Goal: Information Seeking & Learning: Learn about a topic

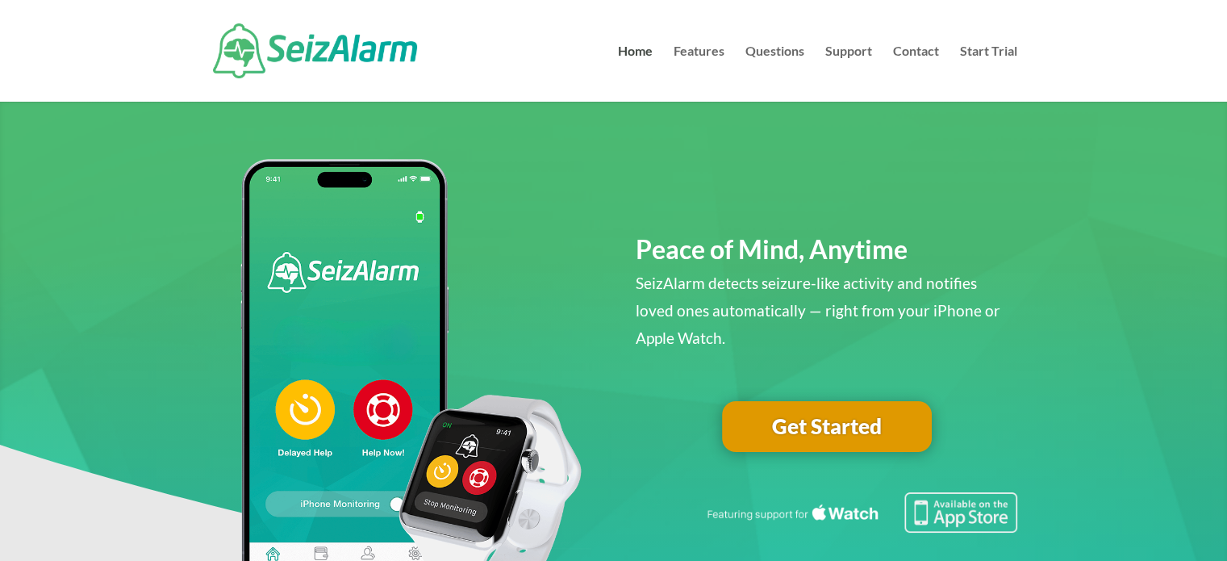
scroll to position [81, 0]
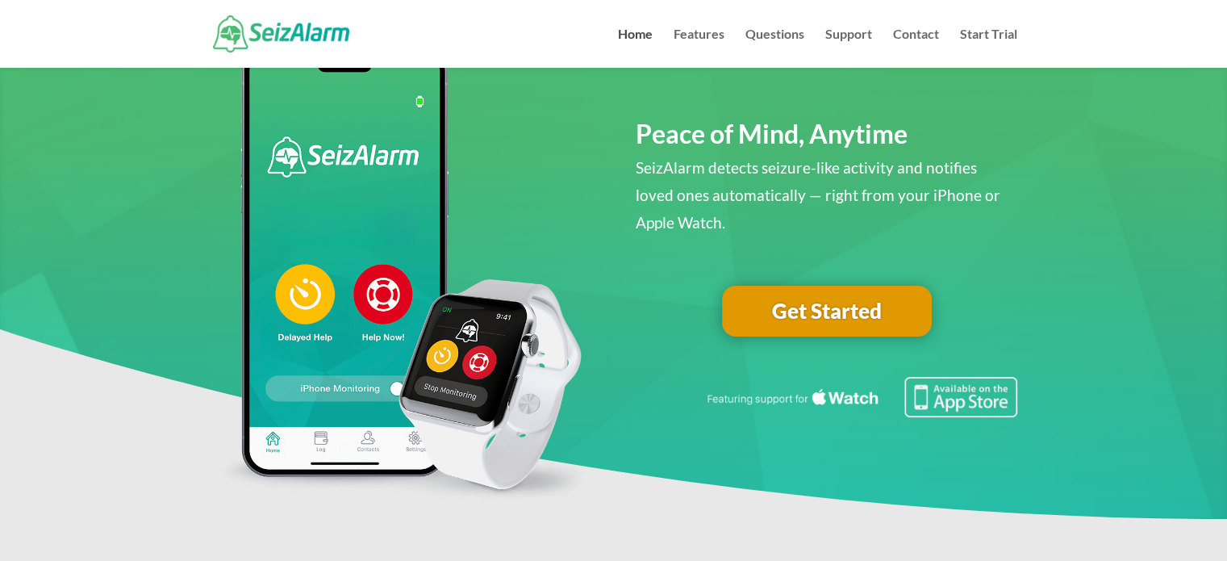
click at [820, 306] on link "Get Started" at bounding box center [827, 312] width 210 height 52
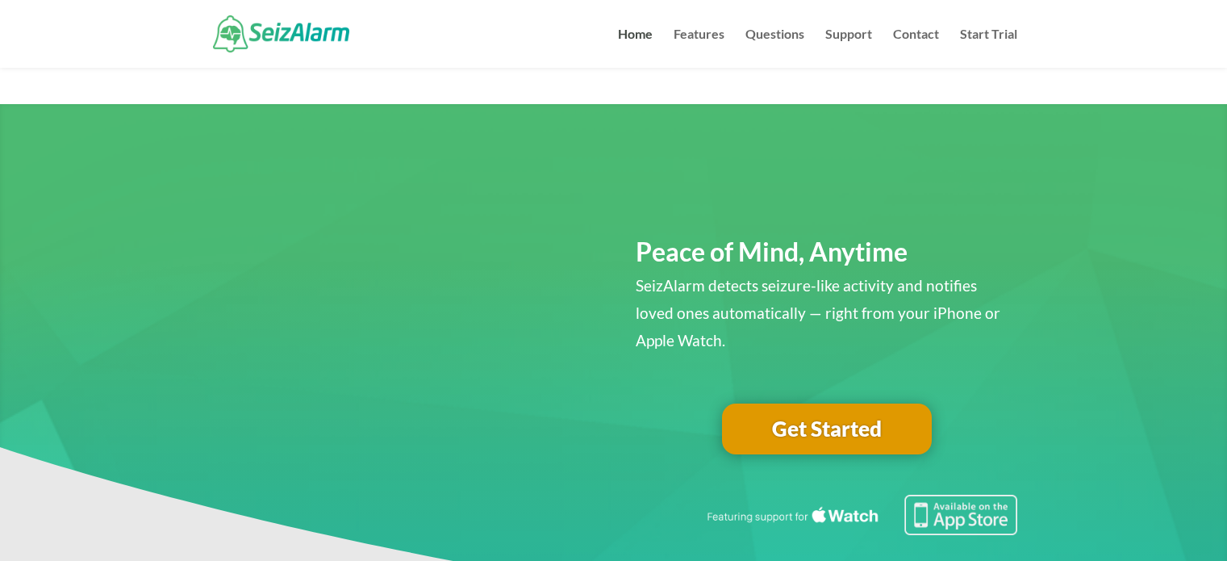
scroll to position [81, 0]
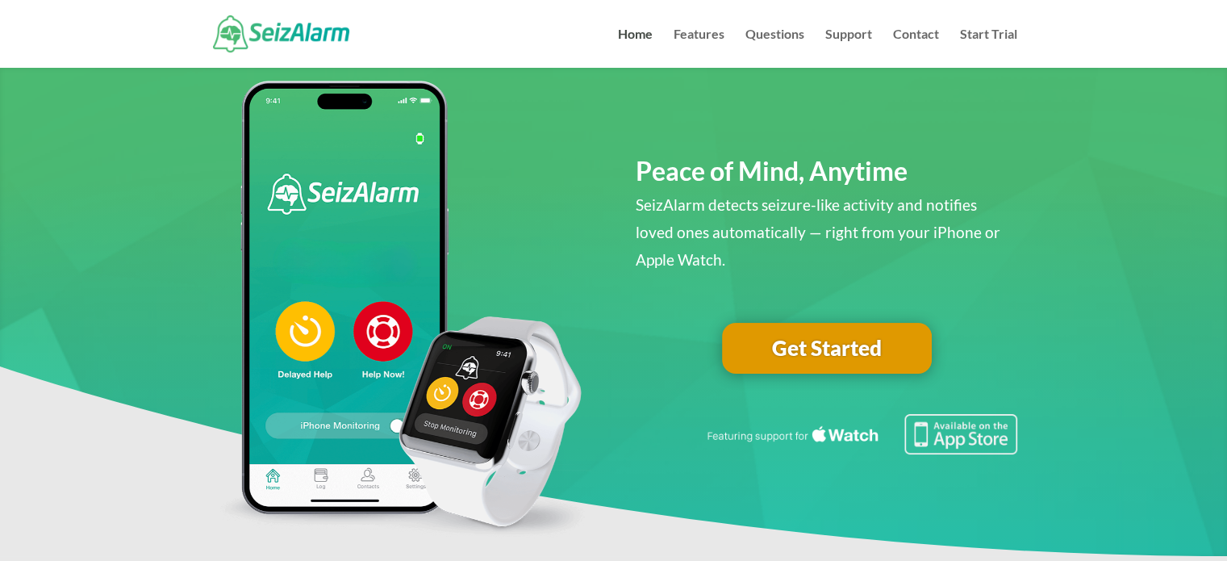
click at [838, 345] on link "Get Started" at bounding box center [827, 349] width 210 height 52
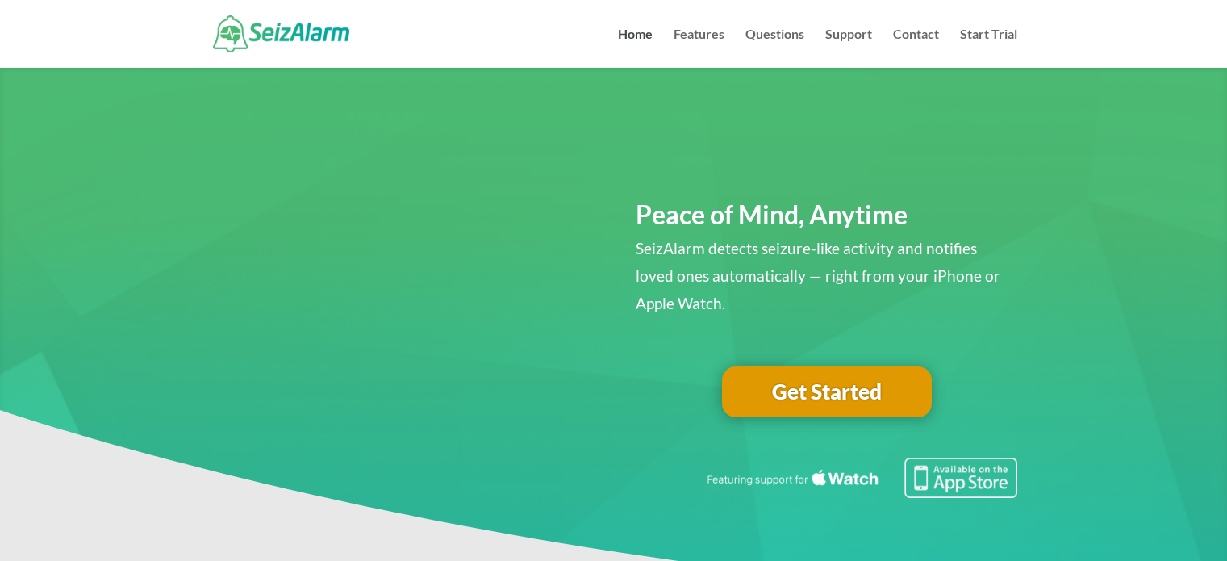
scroll to position [81, 0]
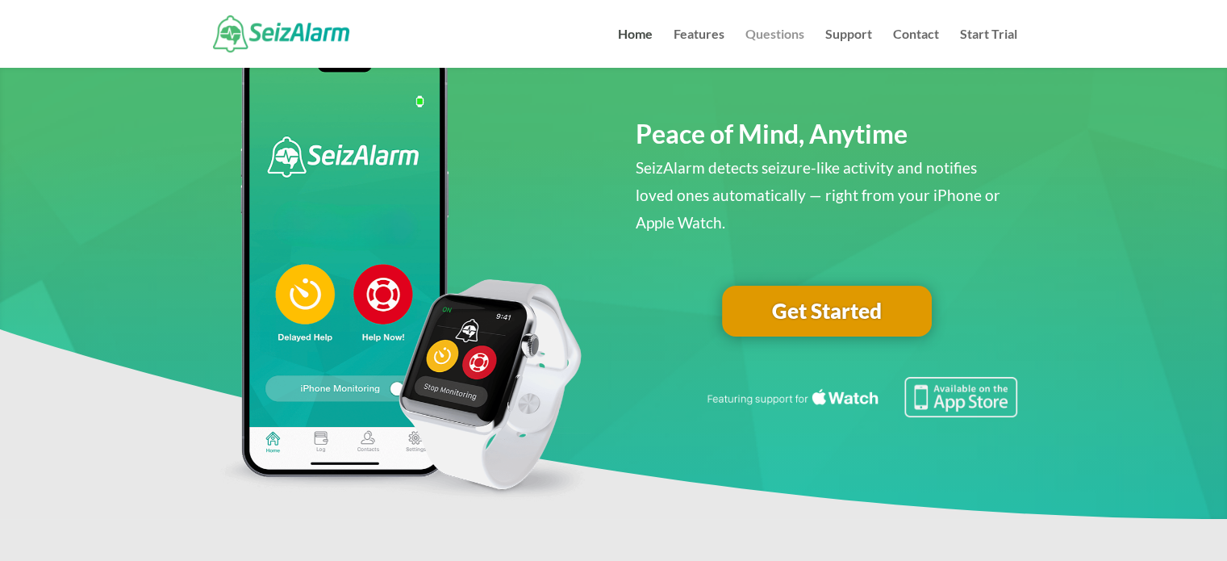
click at [790, 35] on link "Questions" at bounding box center [774, 48] width 59 height 40
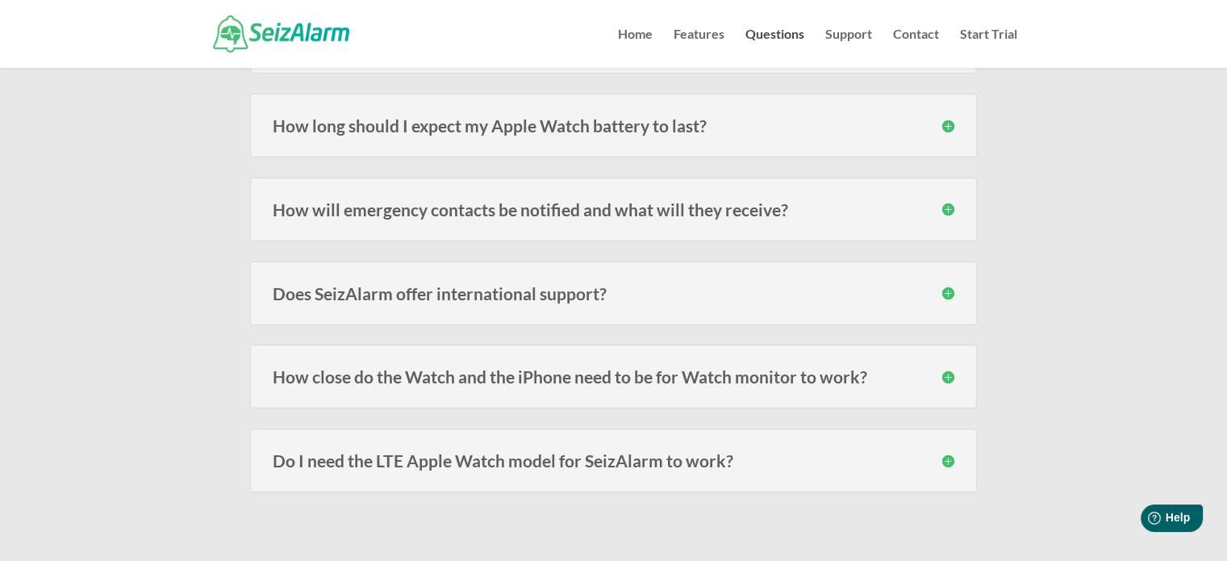
scroll to position [323, 0]
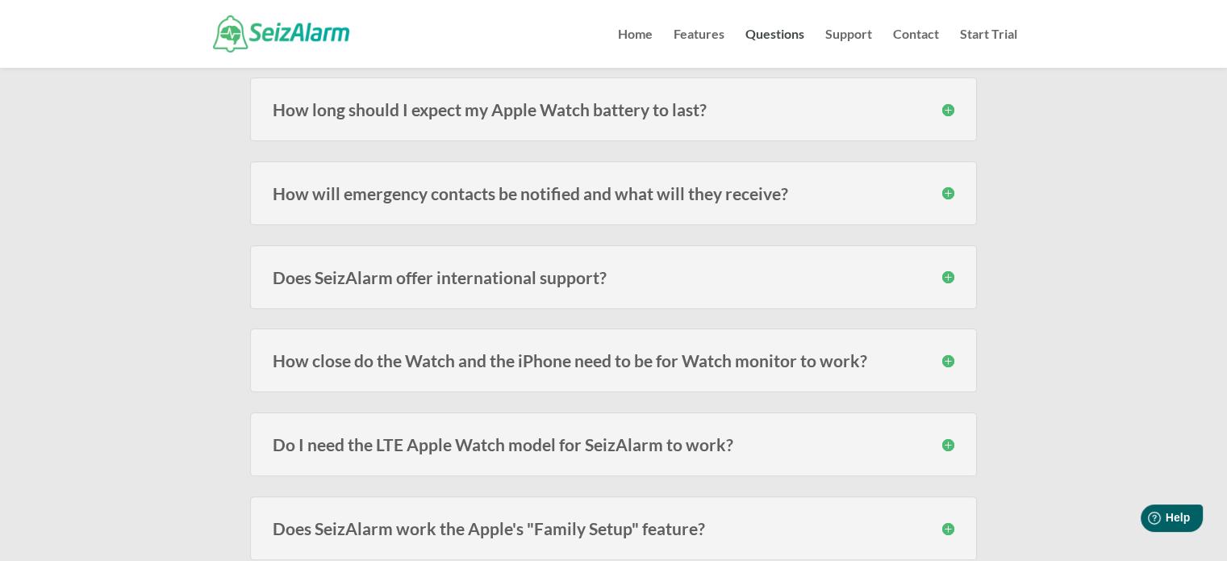
click at [536, 357] on h3 "How close do the Watch and the iPhone need to be for Watch monitor to work?" at bounding box center [614, 360] width 682 height 17
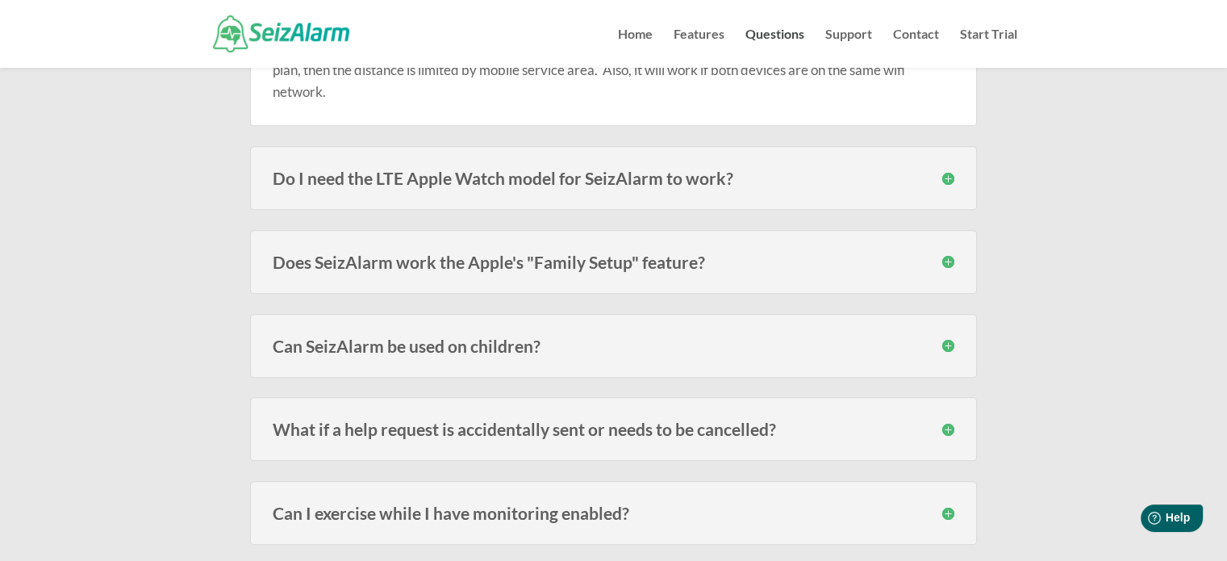
scroll to position [726, 0]
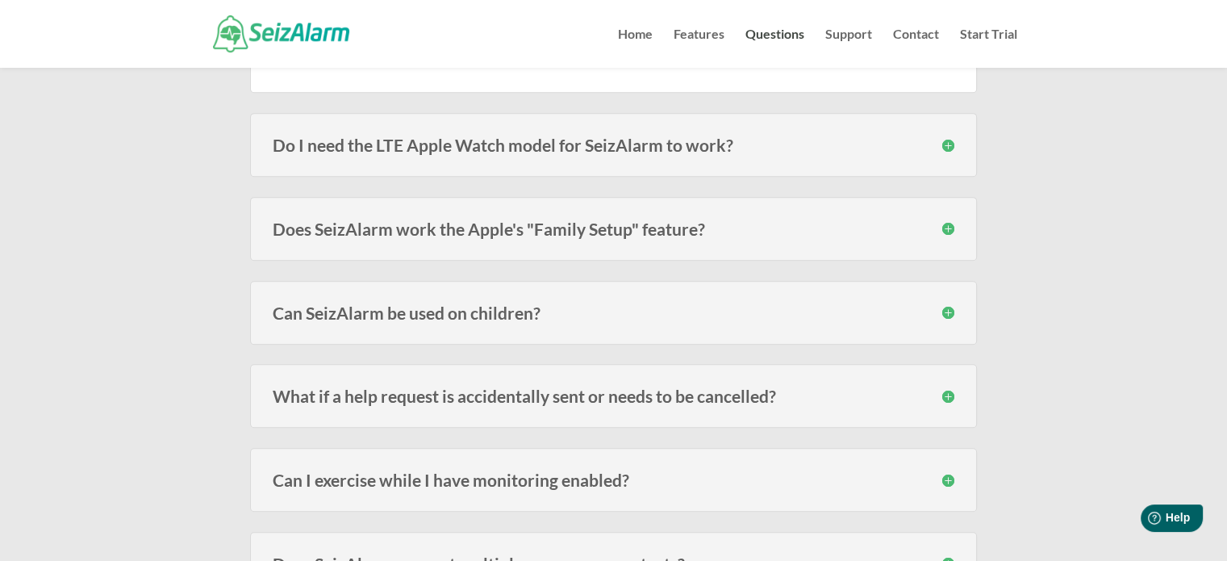
click at [342, 312] on h3 "Can SeizAlarm be used on children?" at bounding box center [614, 312] width 682 height 17
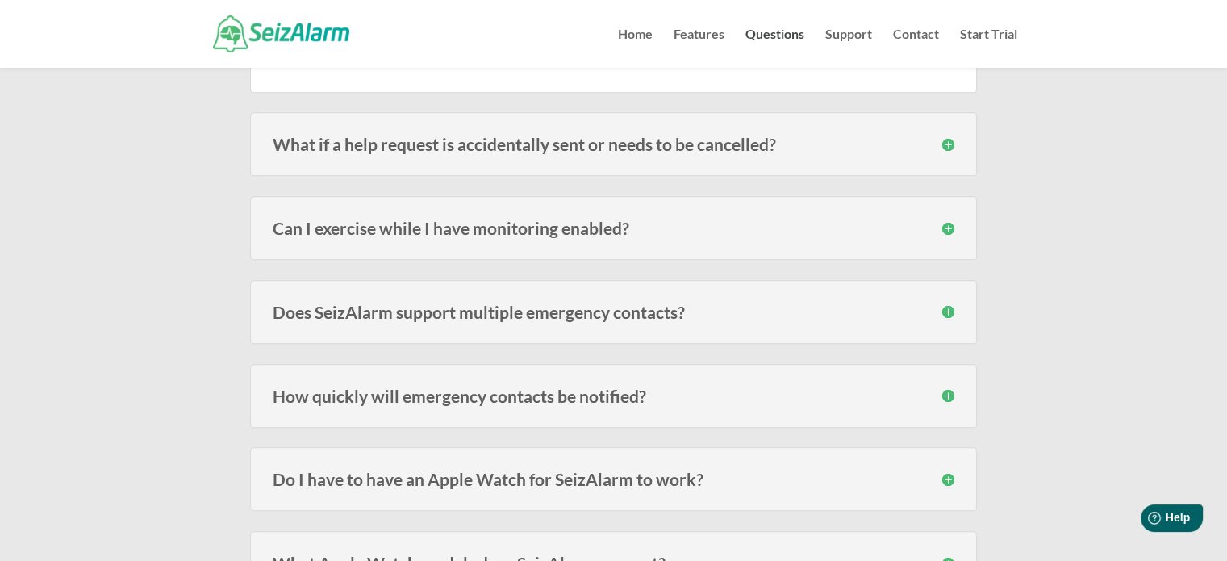
scroll to position [1129, 0]
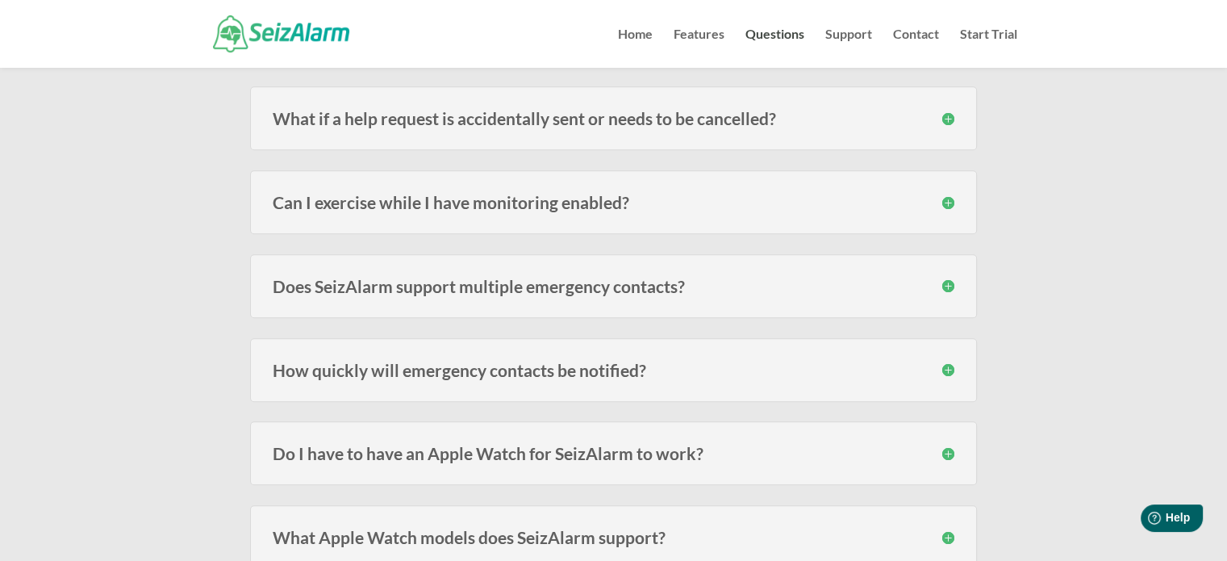
click at [318, 367] on h3 "How quickly will emergency contacts be notified?" at bounding box center [614, 369] width 682 height 17
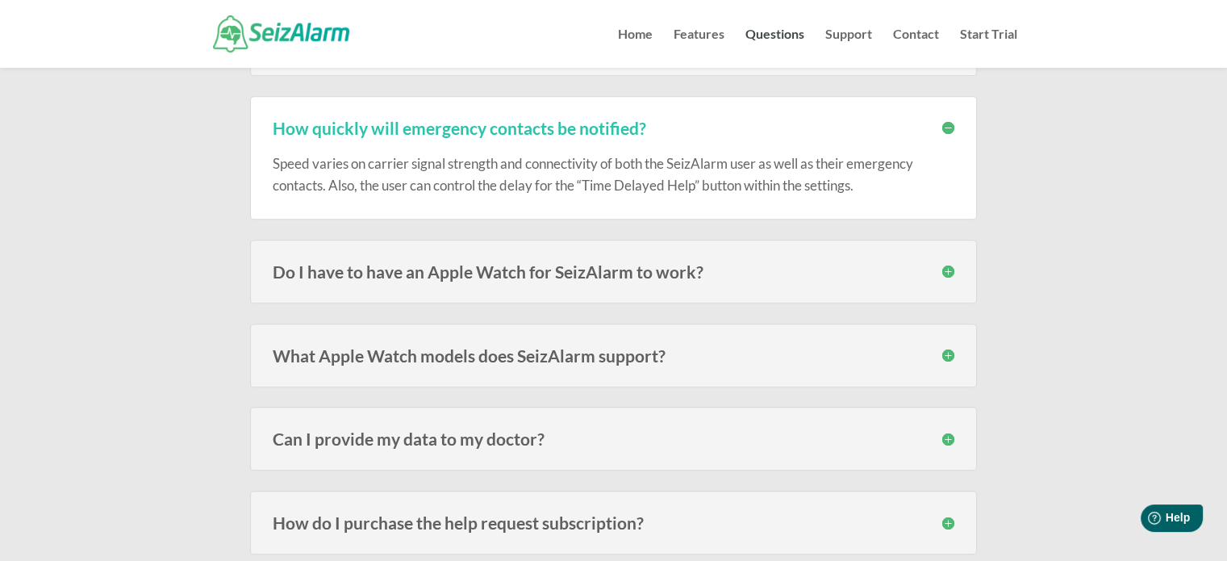
scroll to position [1452, 0]
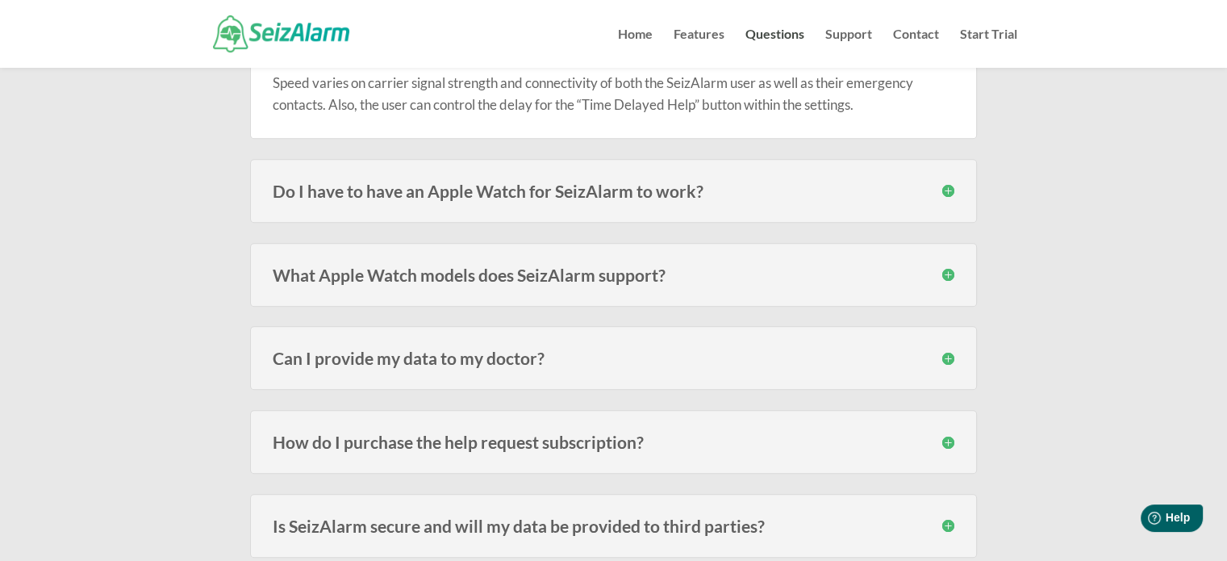
click at [300, 352] on h3 "Can I provide my data to my doctor?" at bounding box center [614, 357] width 682 height 17
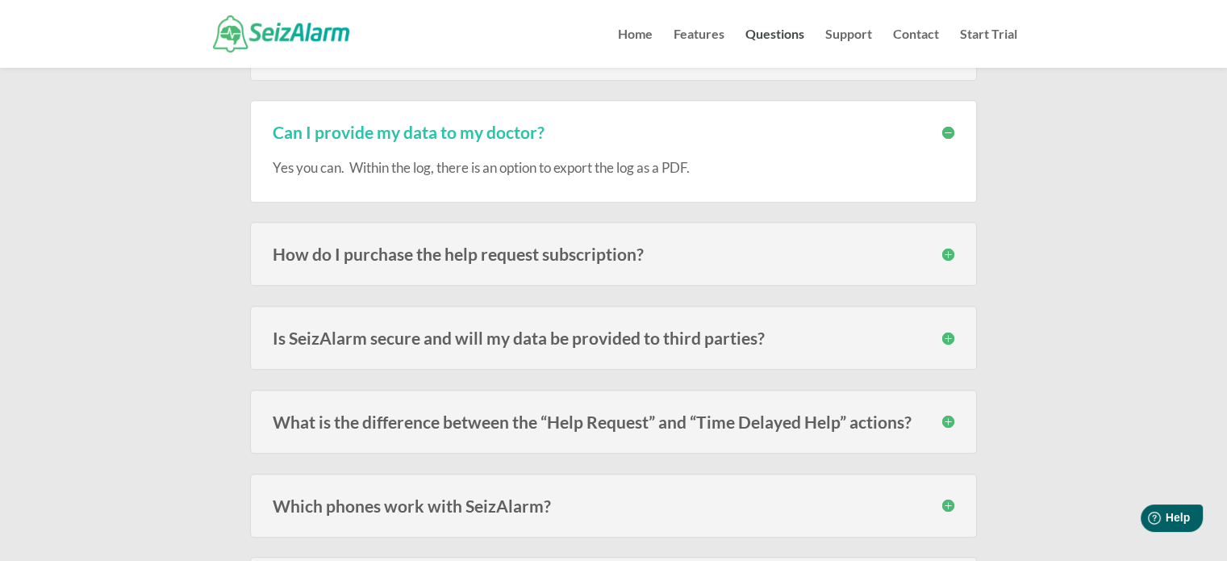
scroll to position [1774, 0]
